Goal: Information Seeking & Learning: Understand process/instructions

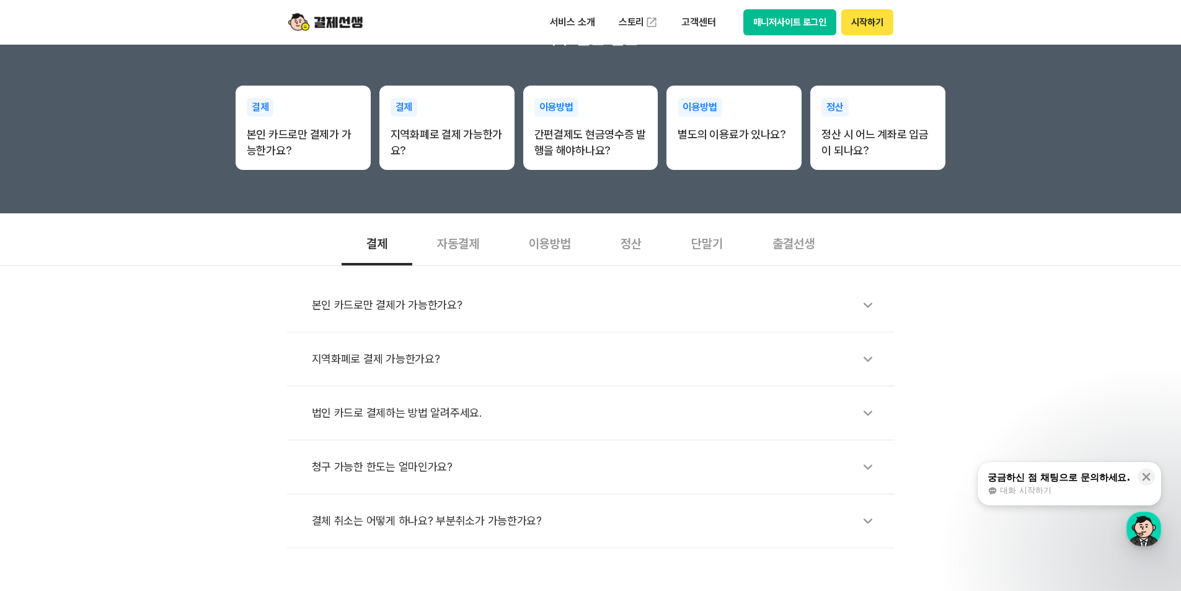
scroll to position [248, 0]
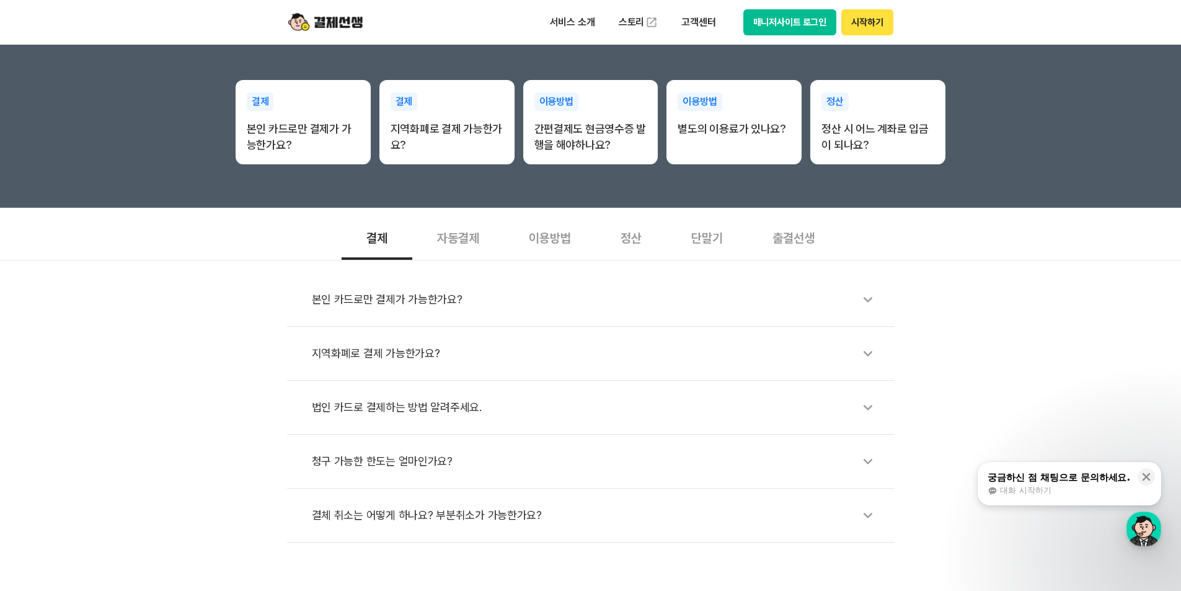
click at [709, 240] on div "단말기" at bounding box center [707, 237] width 81 height 46
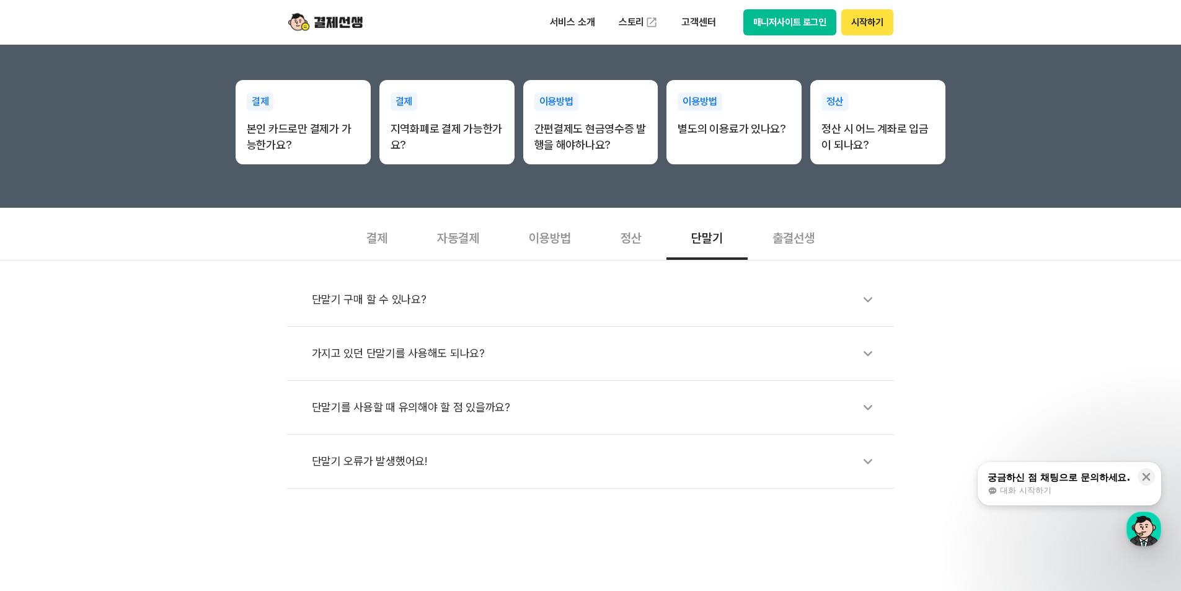
click at [379, 355] on div "가지고 있던 단말기를 사용해도 되나요?" at bounding box center [597, 353] width 570 height 29
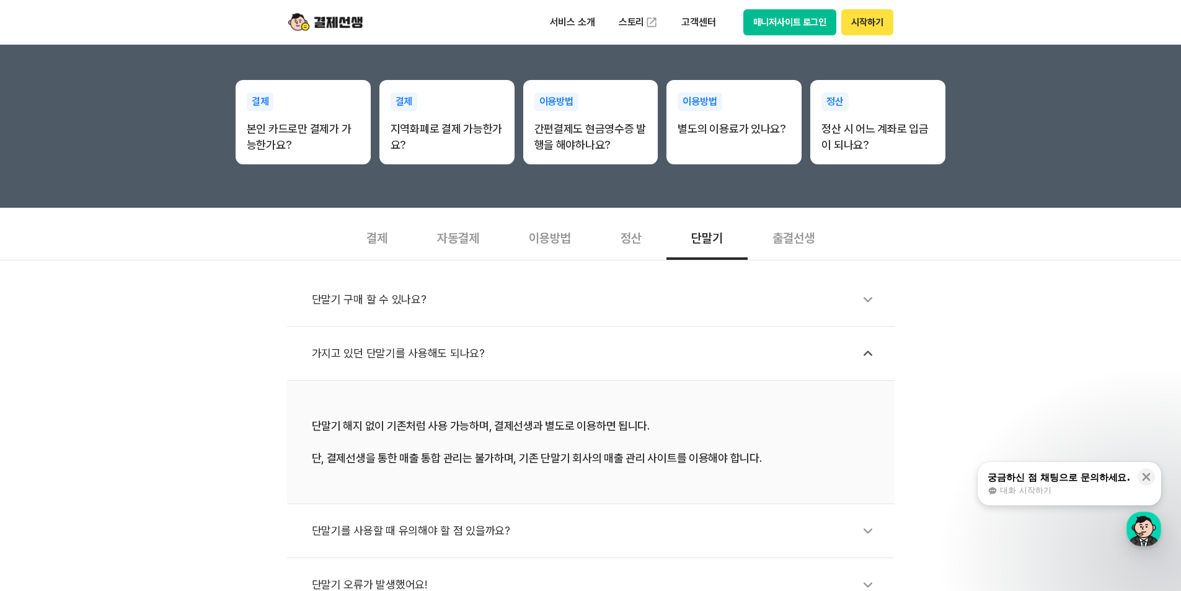
click at [1127, 265] on div "단말기 구매 할 수 있나요? 가지고 있던 단말기를 사용해도 되나요? 단말기 해지 없이 기존처럼 사용 가능하며, 결제선생과 별도로 이용하면 됩니…" at bounding box center [590, 436] width 1181 height 352
click at [868, 530] on icon at bounding box center [868, 531] width 29 height 29
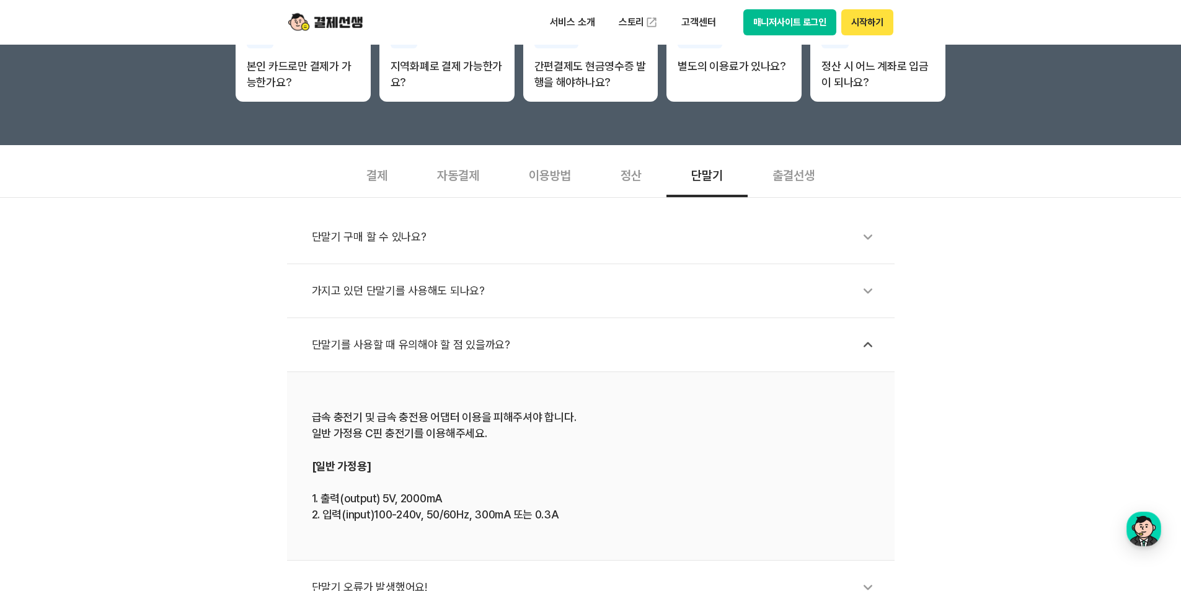
scroll to position [310, 0]
click at [869, 237] on icon at bounding box center [868, 237] width 29 height 29
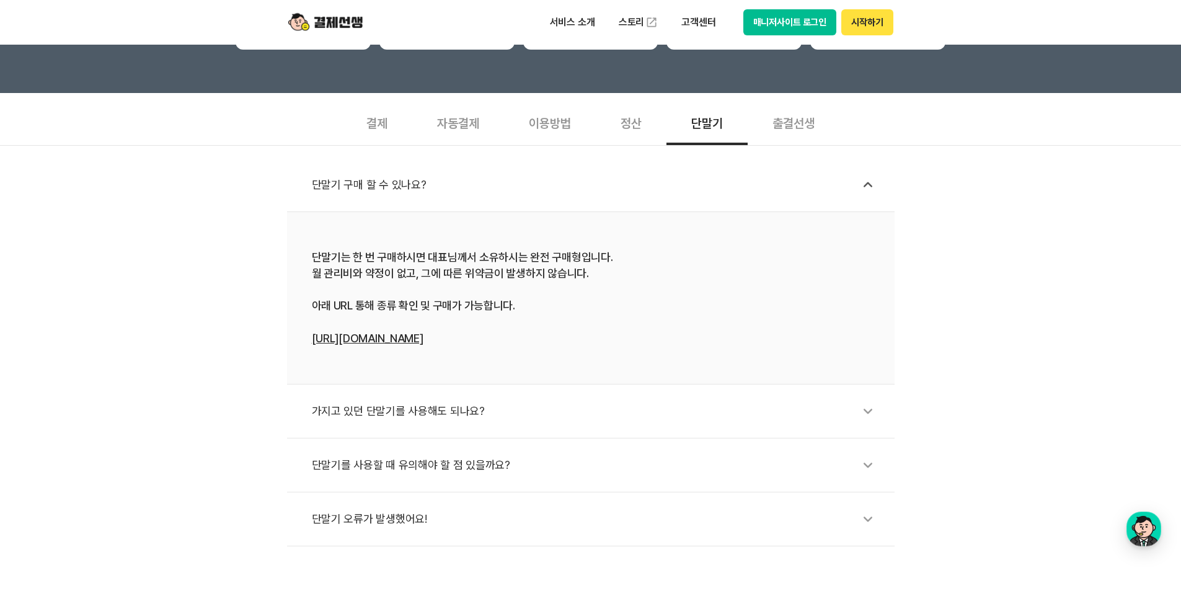
scroll to position [372, 0]
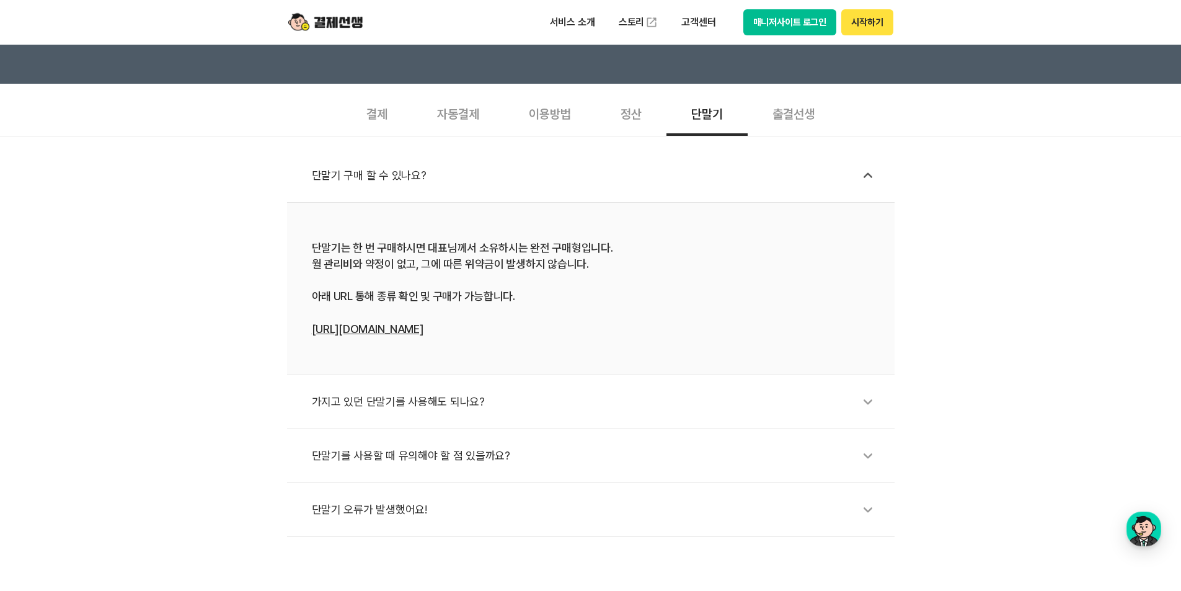
click at [424, 331] on link "[URL][DOMAIN_NAME]" at bounding box center [368, 328] width 112 height 13
click at [564, 116] on div "이용방법" at bounding box center [550, 113] width 92 height 46
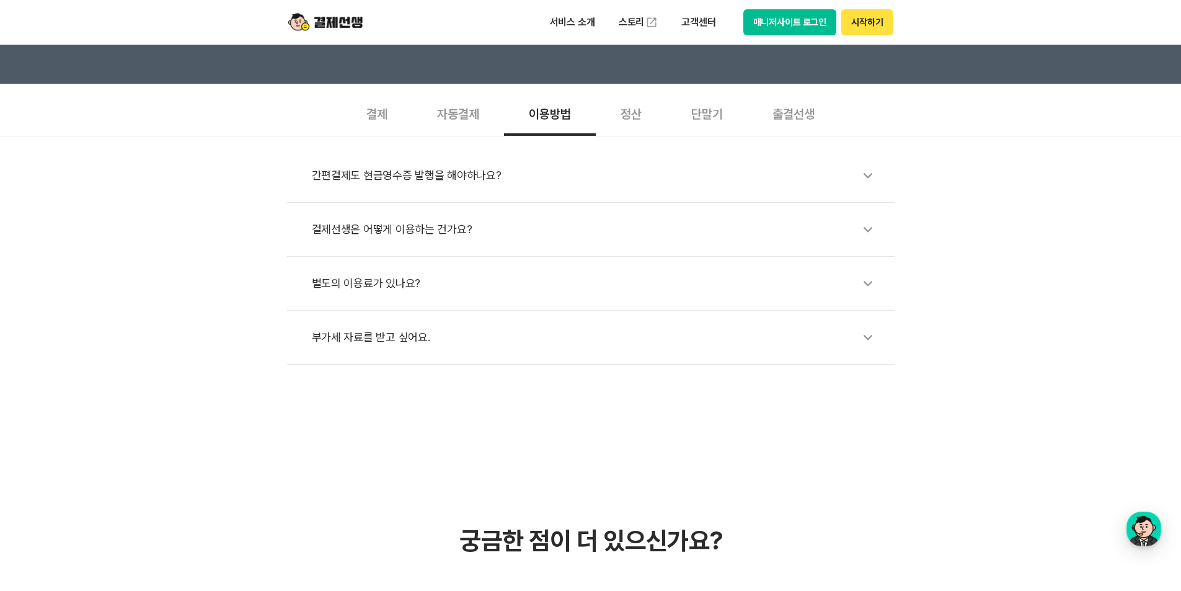
click at [866, 176] on icon at bounding box center [868, 175] width 29 height 29
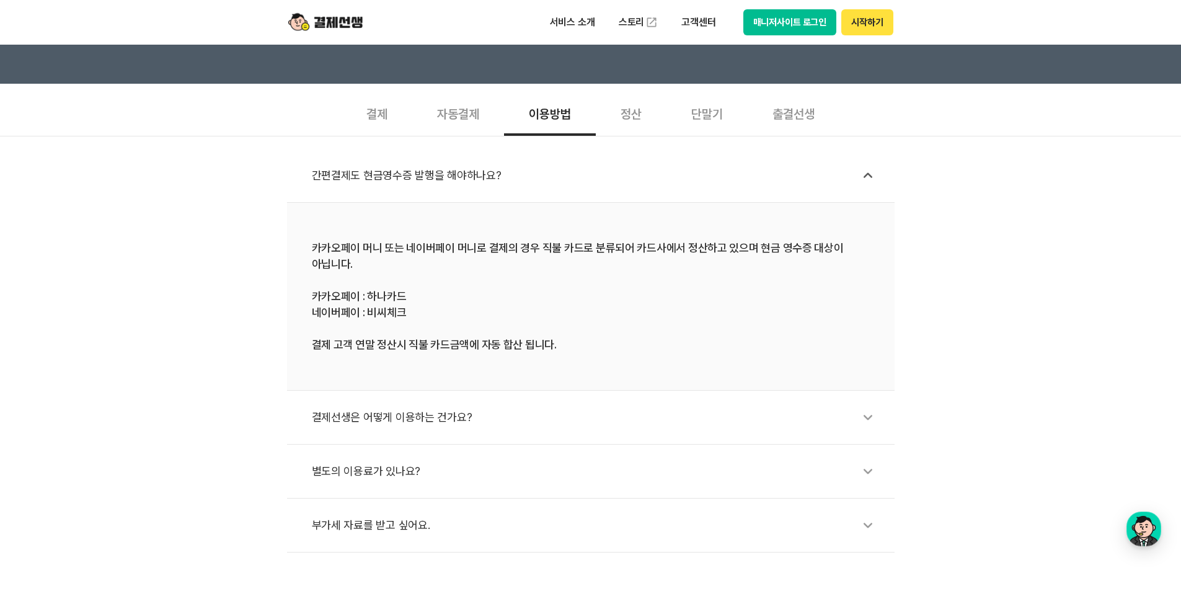
click at [866, 418] on icon at bounding box center [868, 417] width 29 height 29
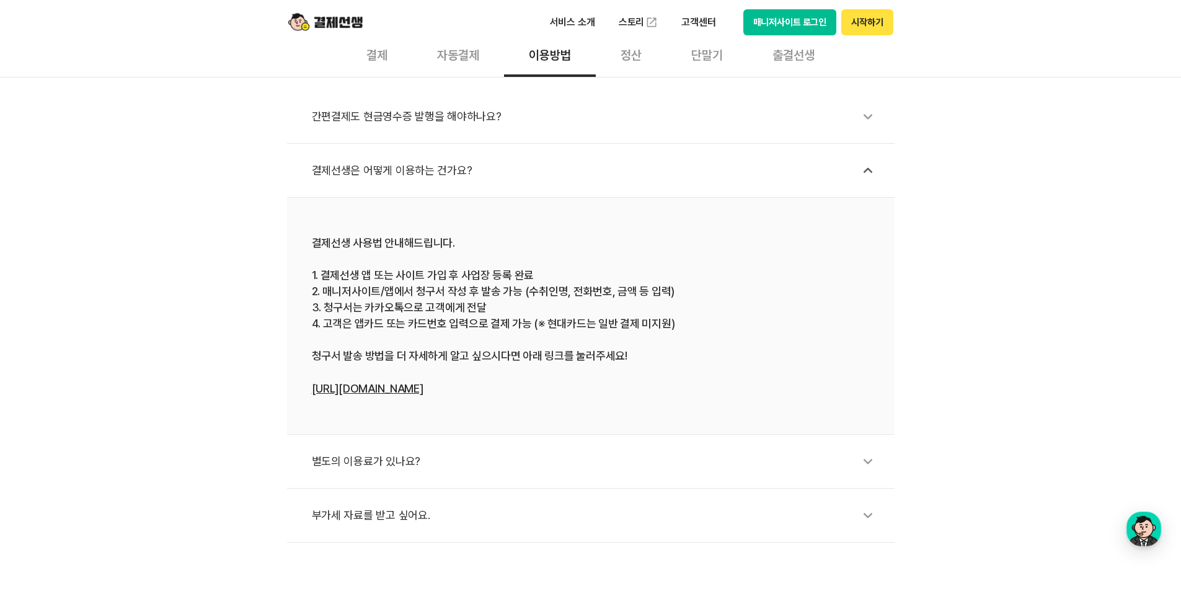
scroll to position [434, 0]
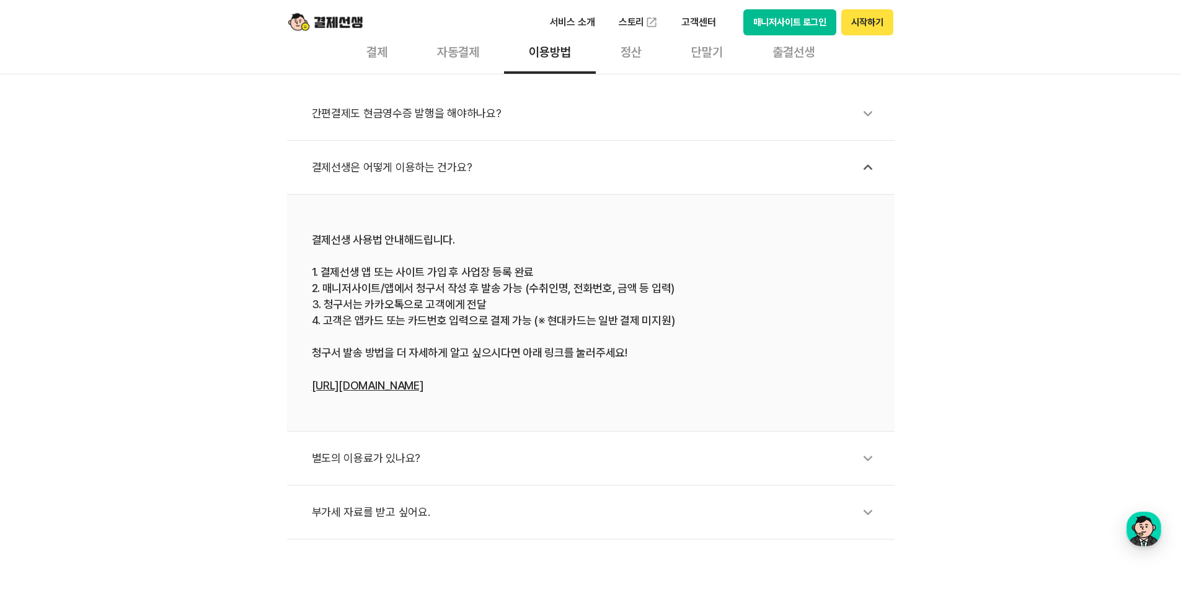
click at [347, 385] on link "[URL][DOMAIN_NAME]" at bounding box center [368, 385] width 112 height 13
click at [344, 168] on div "결제선생은 어떻게 이용하는 건가요?" at bounding box center [597, 167] width 570 height 29
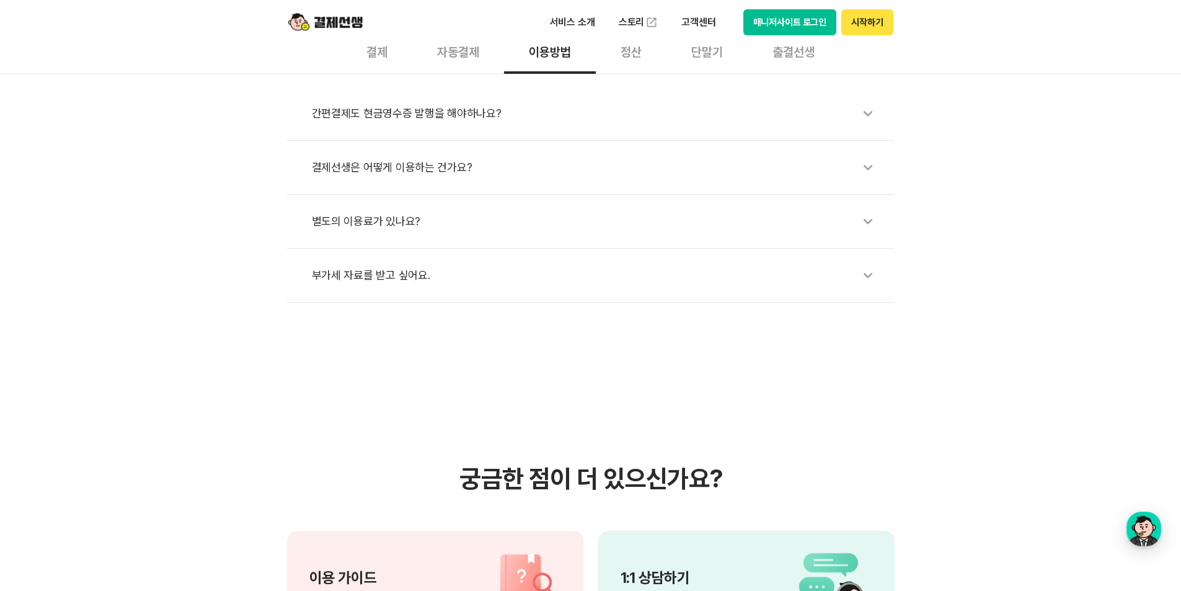
click at [867, 166] on icon at bounding box center [868, 167] width 29 height 29
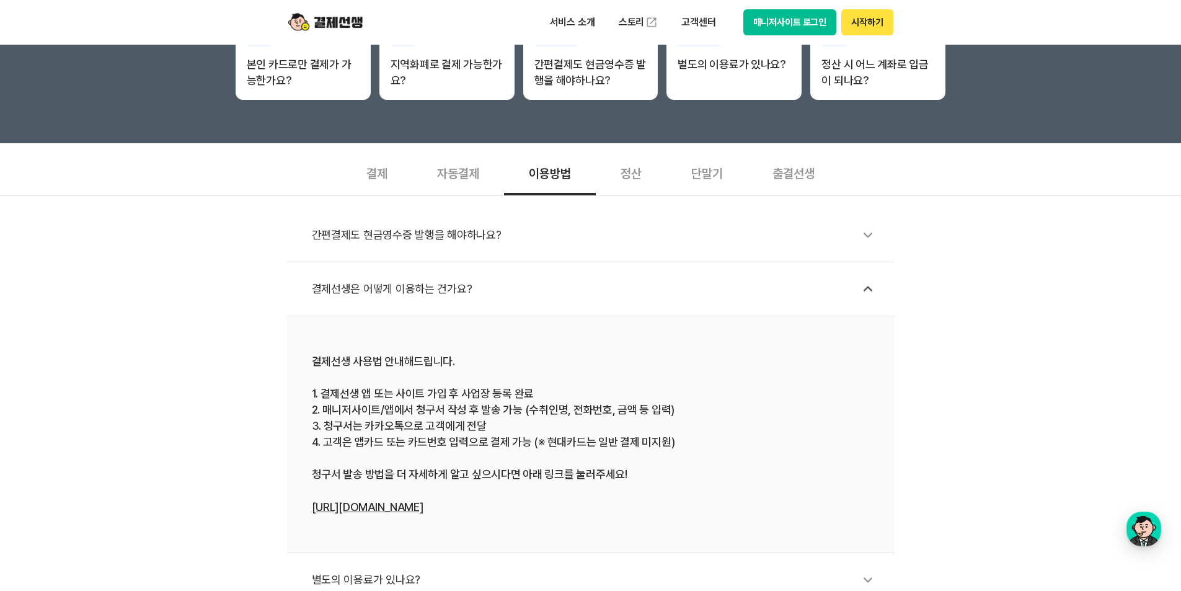
scroll to position [310, 0]
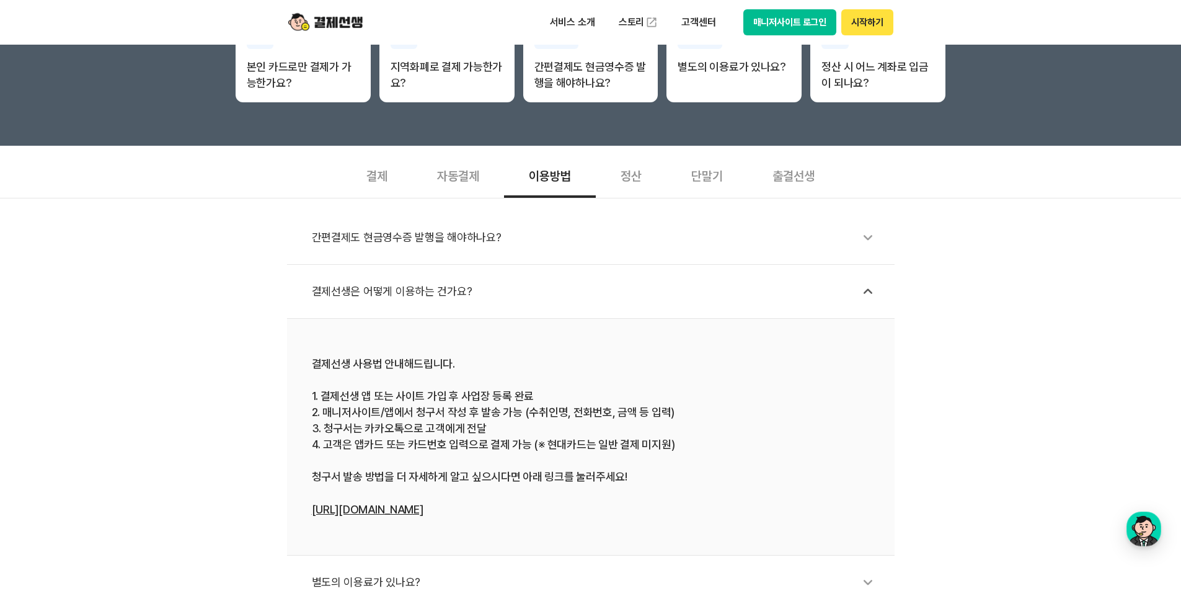
click at [375, 178] on div "결제" at bounding box center [377, 175] width 71 height 46
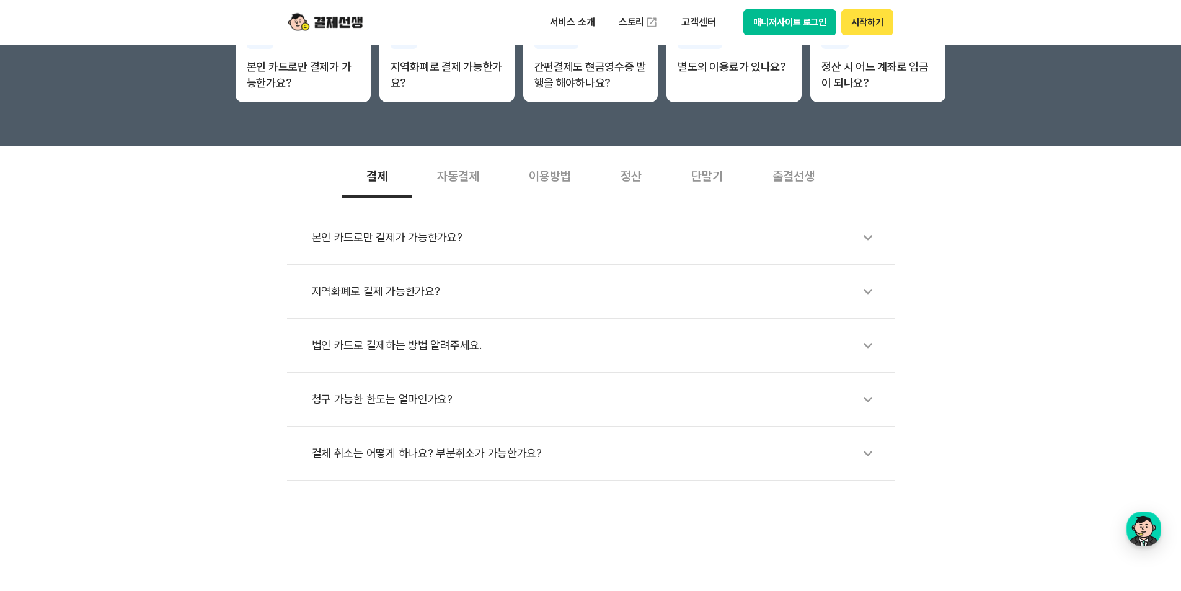
click at [443, 178] on div "자동결제" at bounding box center [458, 175] width 92 height 46
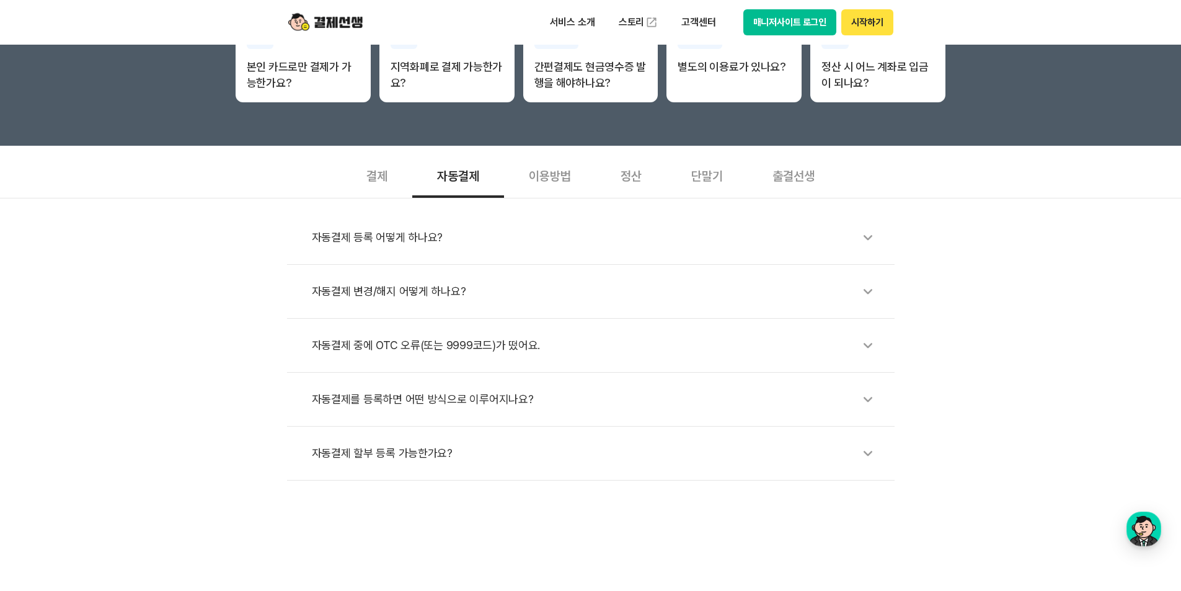
click at [550, 177] on div "이용방법" at bounding box center [550, 175] width 92 height 46
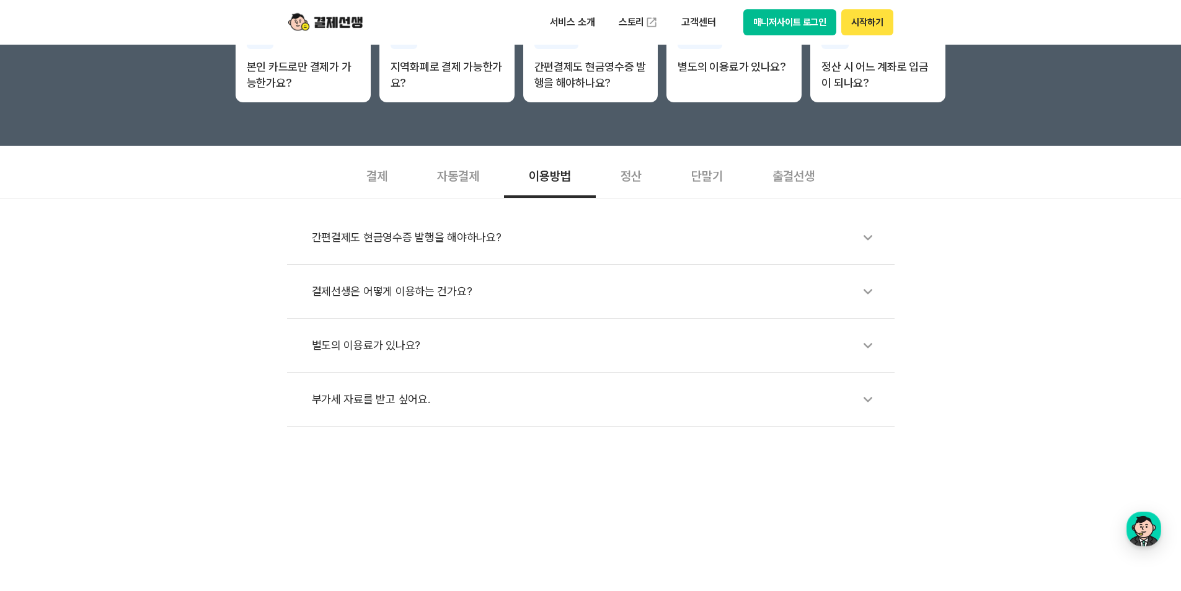
click at [637, 175] on div "정산" at bounding box center [631, 175] width 71 height 46
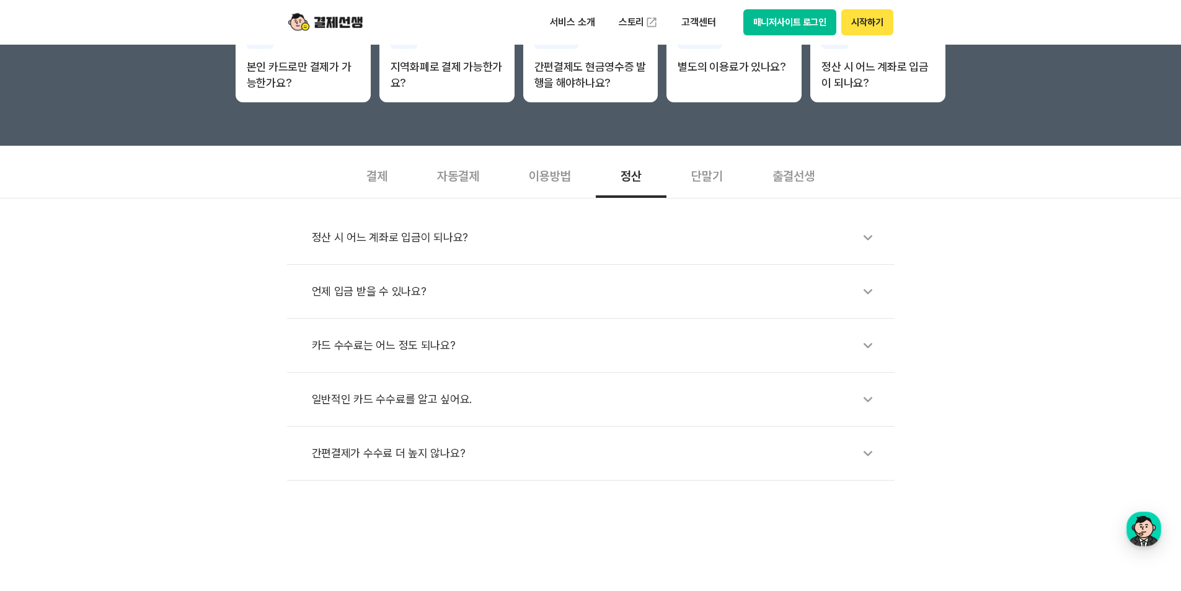
click at [866, 235] on icon at bounding box center [868, 237] width 29 height 29
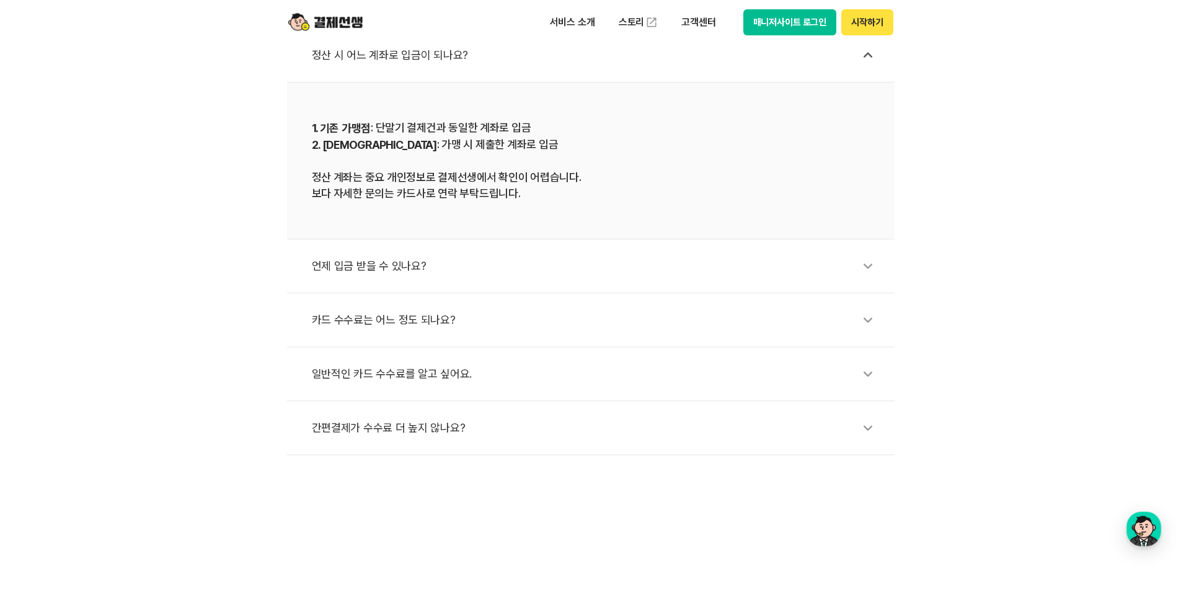
scroll to position [496, 0]
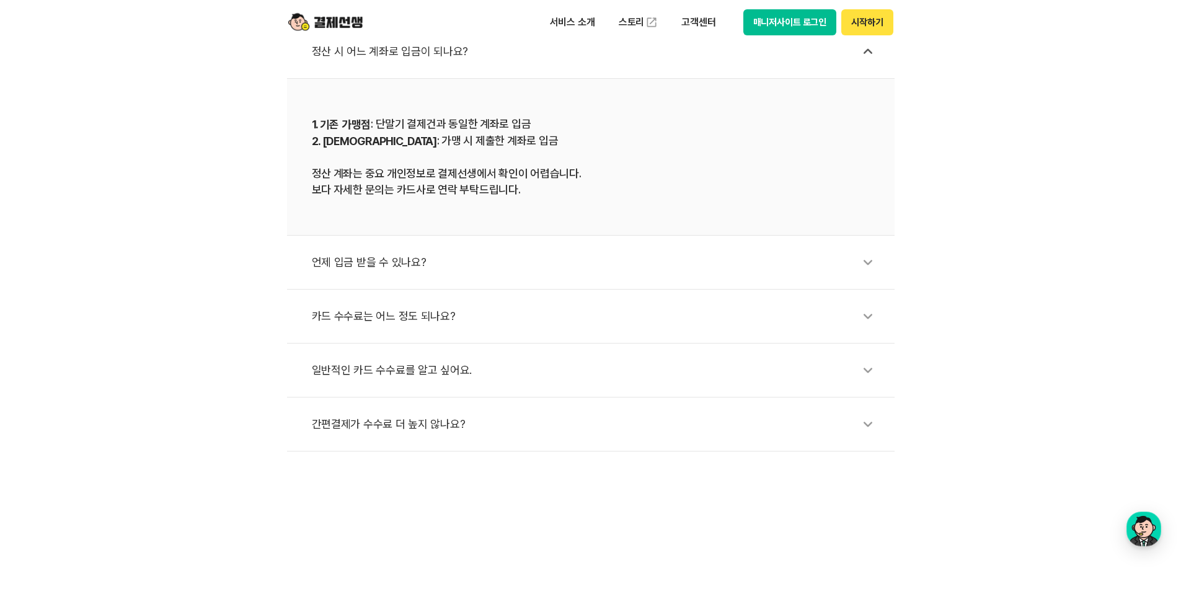
click at [869, 424] on icon at bounding box center [868, 424] width 29 height 29
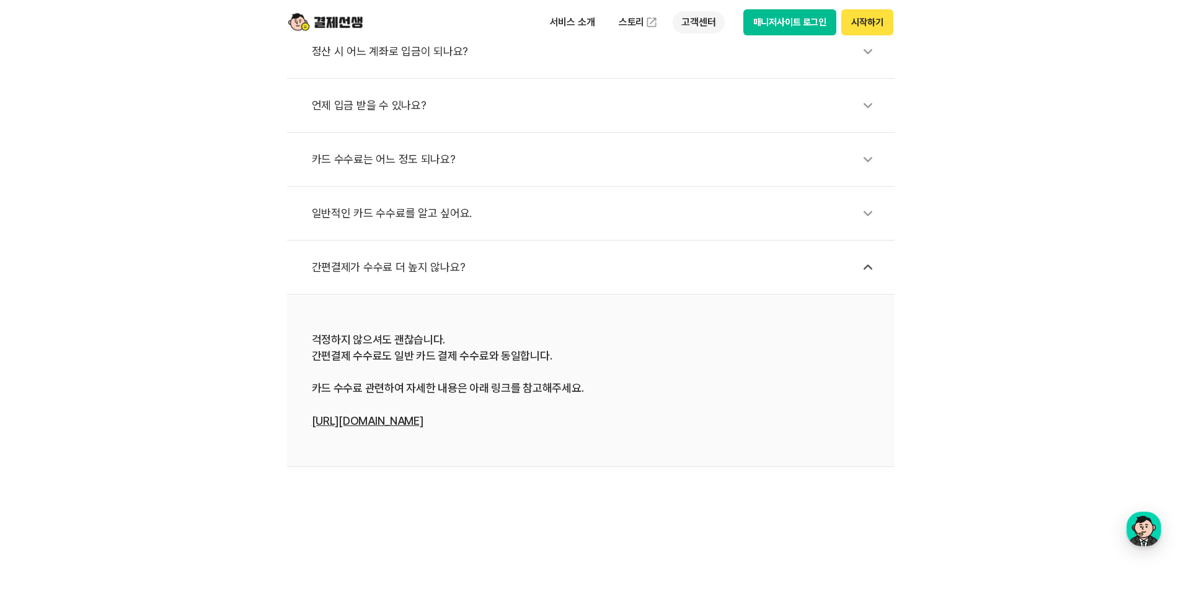
click at [698, 23] on p "고객센터" at bounding box center [698, 22] width 51 height 22
click at [711, 71] on link "자주 묻는 질문" at bounding box center [725, 73] width 104 height 25
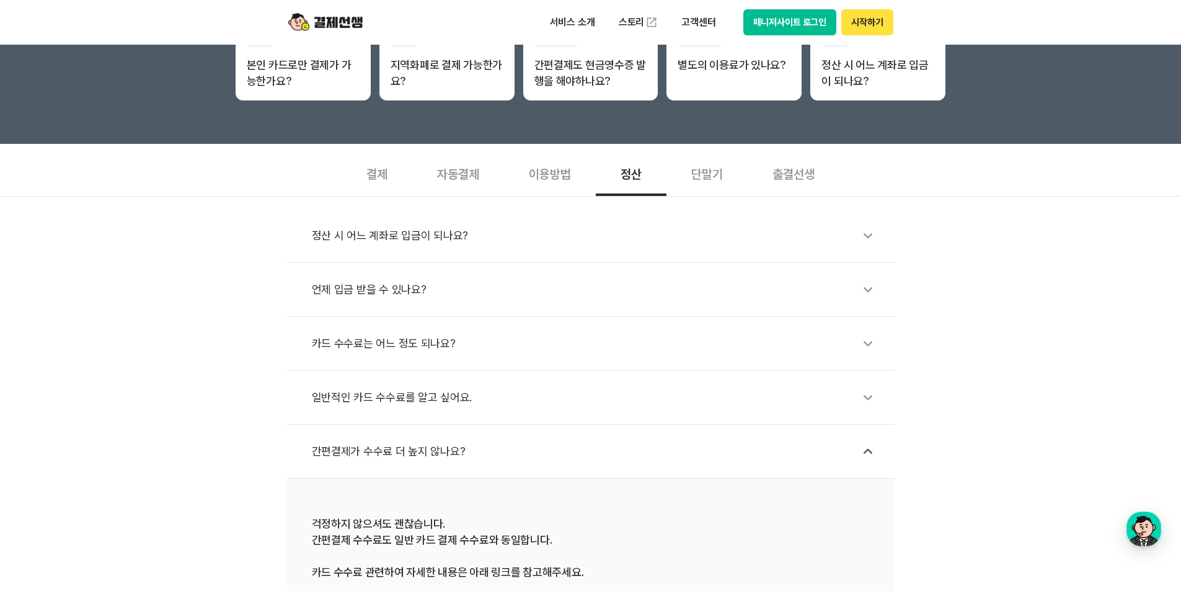
scroll to position [310, 0]
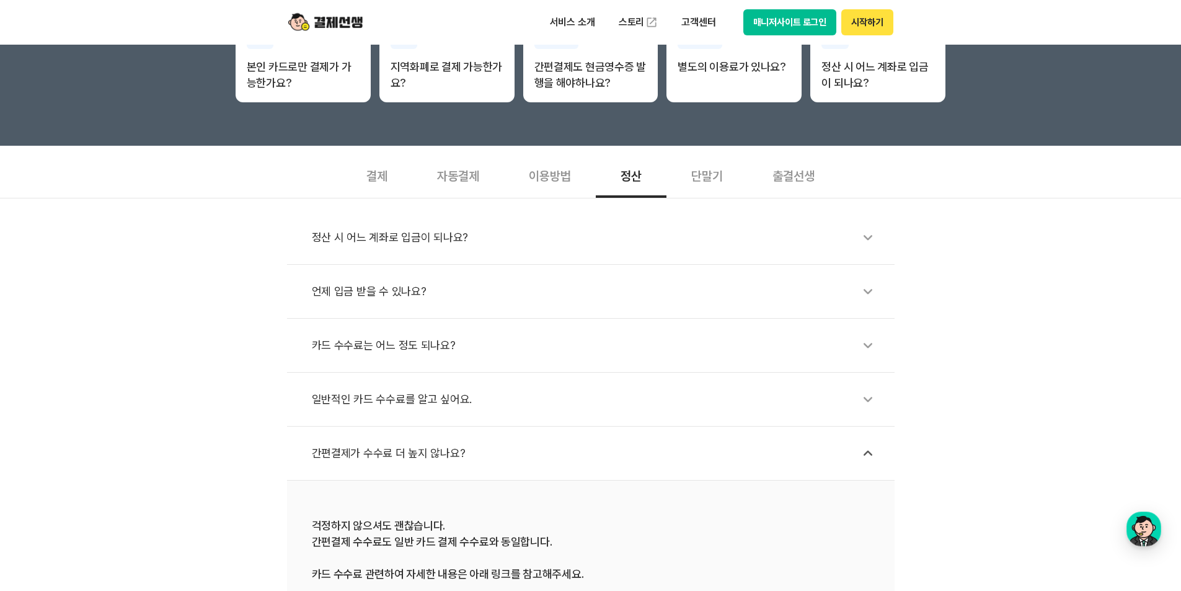
click at [720, 176] on div "단말기" at bounding box center [707, 175] width 81 height 46
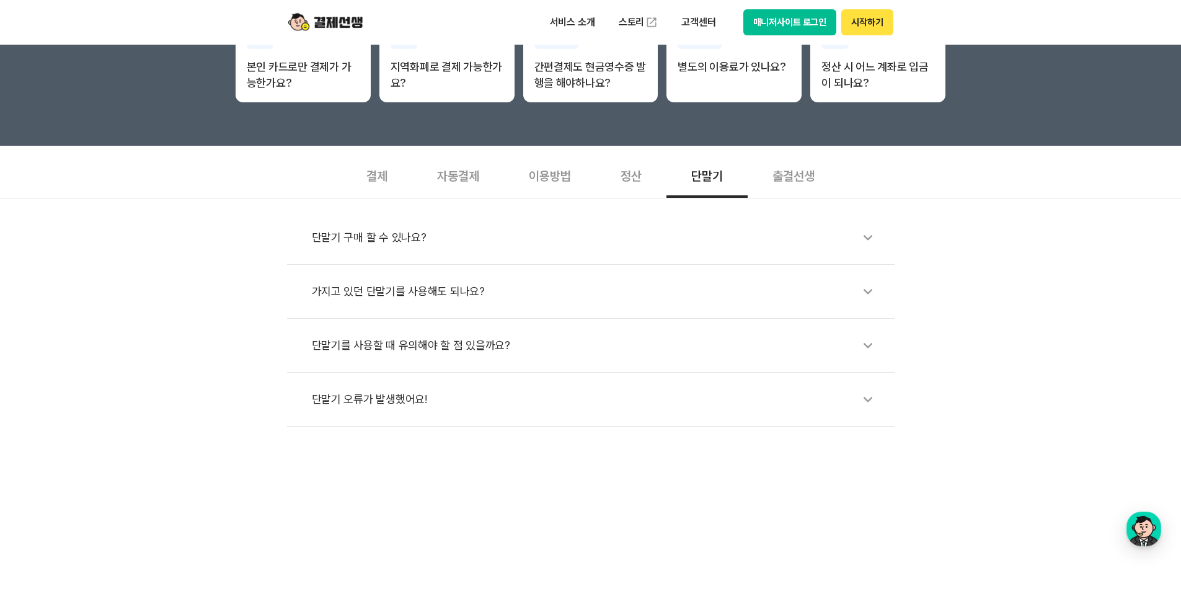
click at [769, 20] on button "매니저사이트 로그인" at bounding box center [790, 22] width 94 height 26
click at [559, 180] on div "이용방법" at bounding box center [550, 175] width 92 height 46
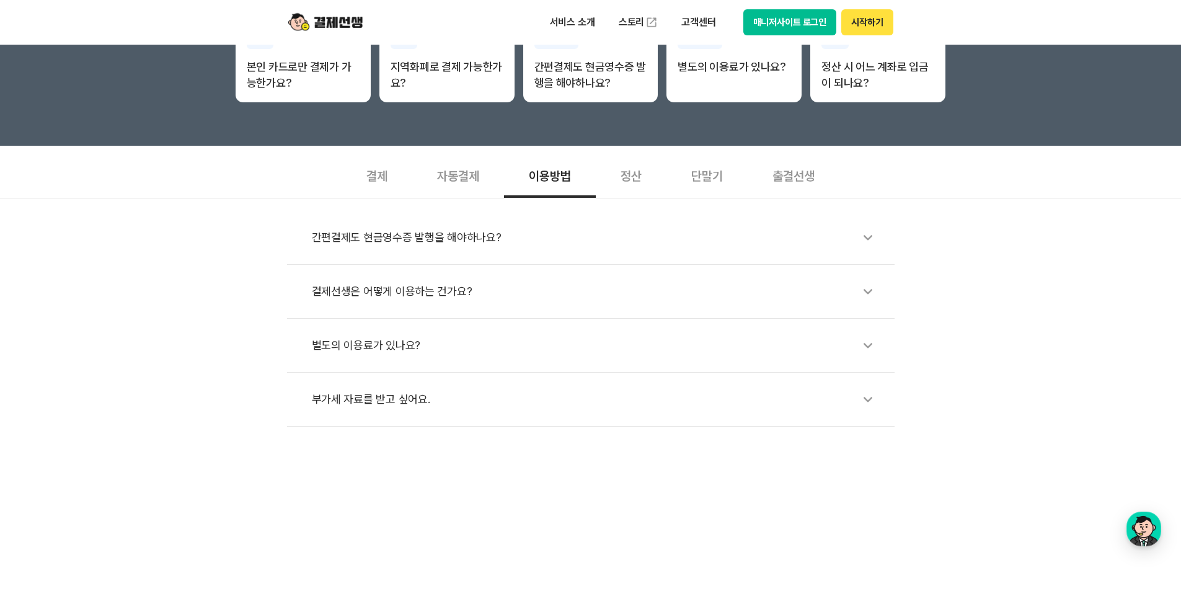
click at [442, 292] on div "결제선생은 어떻게 이용하는 건가요?" at bounding box center [597, 291] width 570 height 29
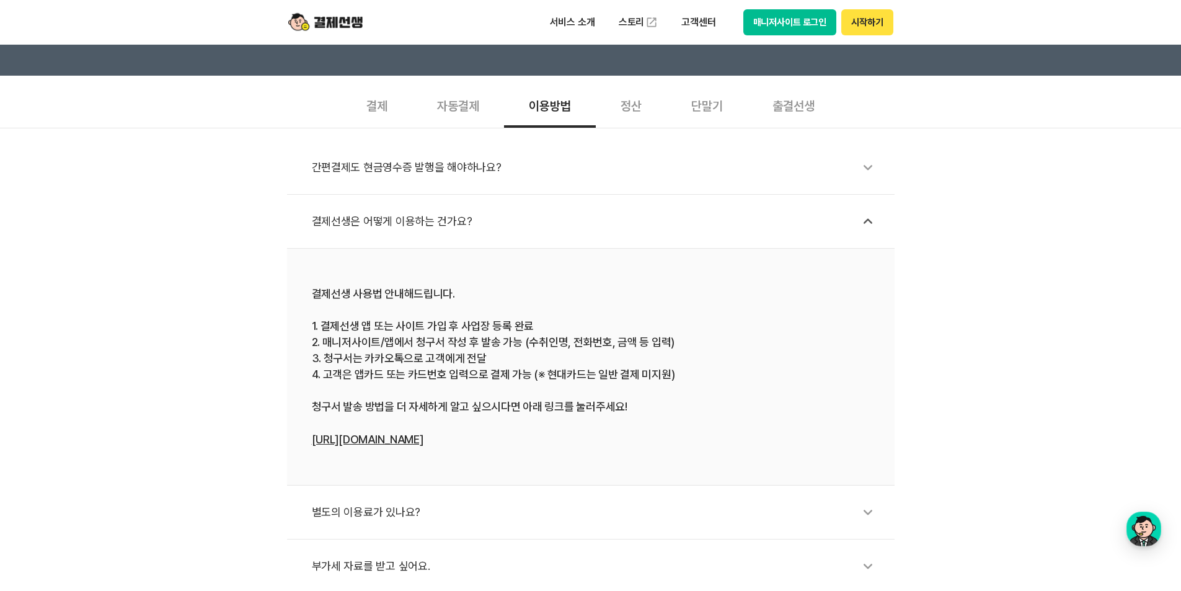
scroll to position [434, 0]
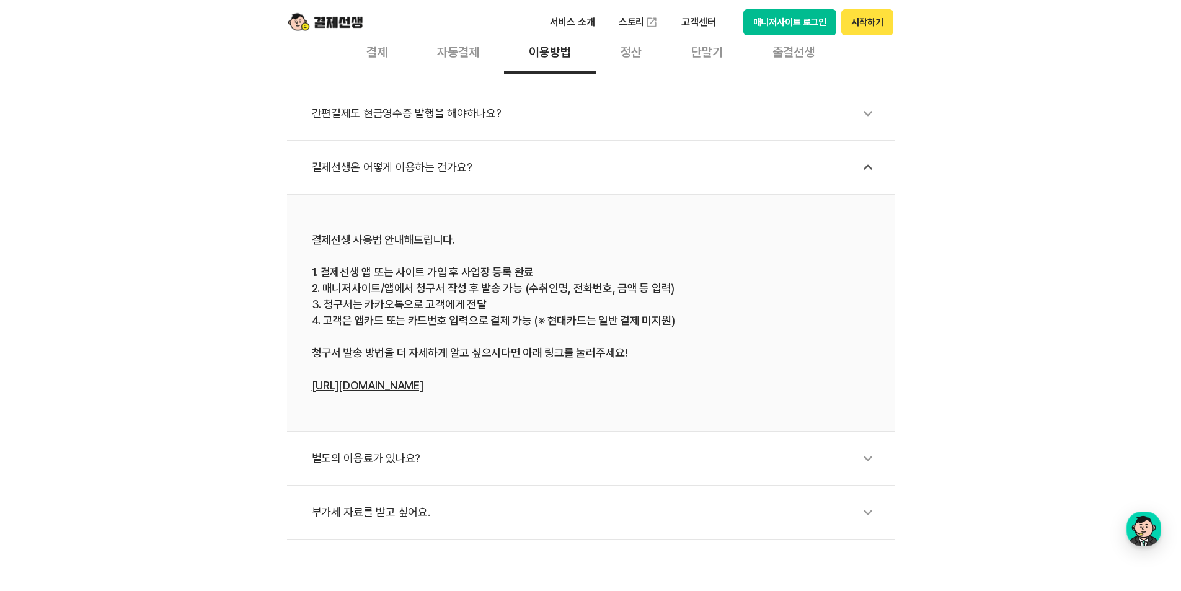
click at [867, 458] on icon at bounding box center [868, 458] width 29 height 29
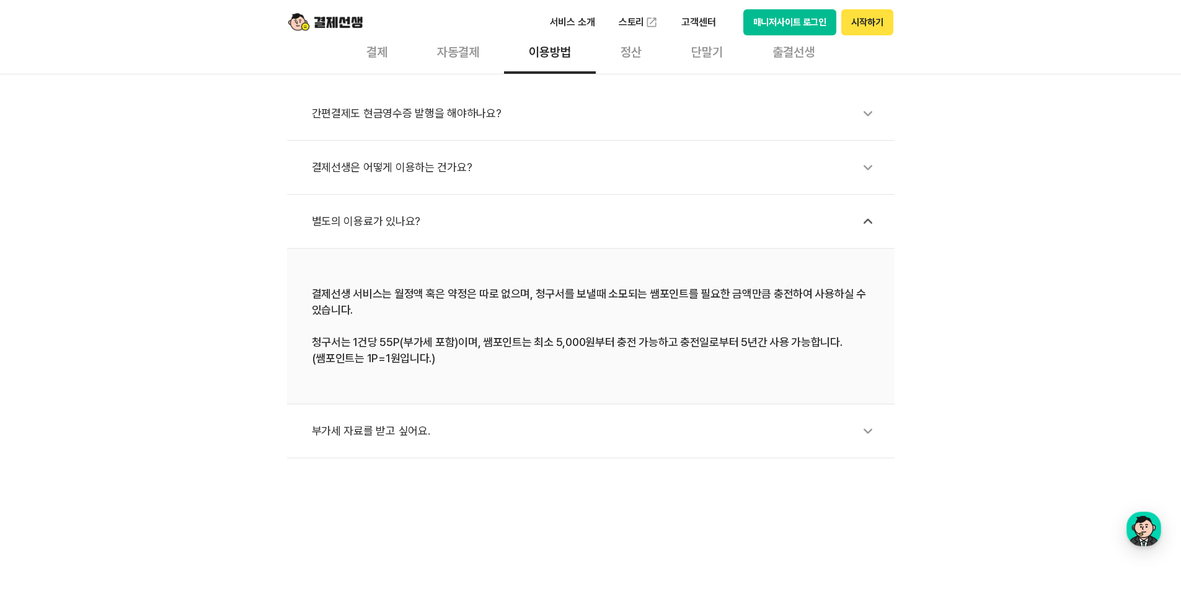
click at [869, 429] on icon at bounding box center [868, 431] width 29 height 29
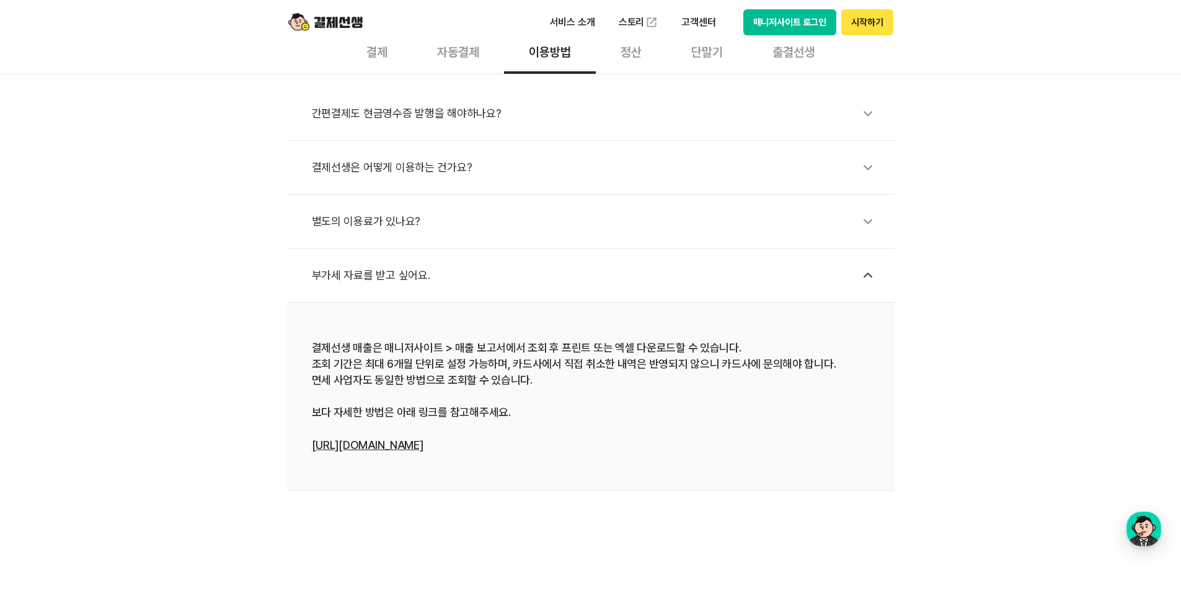
click at [365, 443] on link "[URL][DOMAIN_NAME]" at bounding box center [368, 444] width 112 height 13
